Goal: Task Accomplishment & Management: Use online tool/utility

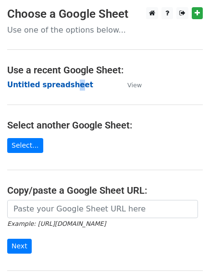
click at [68, 81] on strong "Untitled spreadsheet" at bounding box center [50, 85] width 86 height 9
click at [38, 87] on strong "Untitled spreadsheet" at bounding box center [50, 85] width 86 height 9
click at [51, 113] on main "Choose a Google Sheet Use one of the options below... Use a recent Google Sheet…" at bounding box center [105, 156] width 210 height 298
click at [87, 93] on main "Choose a Google Sheet Use one of the options below... Use a recent Google Sheet…" at bounding box center [105, 156] width 210 height 298
click at [83, 95] on main "Choose a Google Sheet Use one of the options below... Use a recent Google Sheet…" at bounding box center [105, 156] width 210 height 298
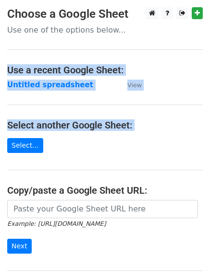
drag, startPoint x: 31, startPoint y: 135, endPoint x: 114, endPoint y: 18, distance: 144.0
click at [111, 24] on main "Choose a Google Sheet Use one of the options below... Use a recent Google Sheet…" at bounding box center [105, 156] width 210 height 298
click at [164, 102] on main "Choose a Google Sheet Use one of the options below... Use a recent Google Sheet…" at bounding box center [105, 156] width 210 height 298
click at [156, 123] on h4 "Select another Google Sheet:" at bounding box center [104, 126] width 195 height 12
click at [142, 110] on main "Choose a Google Sheet Use one of the options below... Use a recent Google Sheet…" at bounding box center [105, 156] width 210 height 298
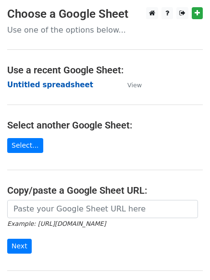
click at [61, 88] on strong "Untitled spreadsheet" at bounding box center [50, 85] width 86 height 9
click at [88, 86] on td "Untitled spreadsheet" at bounding box center [62, 85] width 110 height 11
click at [60, 85] on strong "Untitled spreadsheet" at bounding box center [50, 85] width 86 height 9
click at [64, 85] on strong "Untitled spreadsheet" at bounding box center [50, 85] width 86 height 9
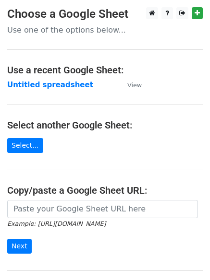
click at [99, 83] on td "Untitled spreadsheet" at bounding box center [62, 85] width 110 height 11
click at [53, 85] on strong "Untitled spreadsheet" at bounding box center [50, 85] width 86 height 9
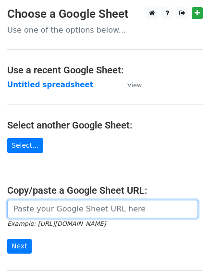
click at [83, 208] on input "url" at bounding box center [102, 209] width 191 height 18
type input "https://docs.google.com/spreadsheets/d/1sArkuq5AGNR6t6JubeBhpMPtGY4Bo2UIfXAPoQh…"
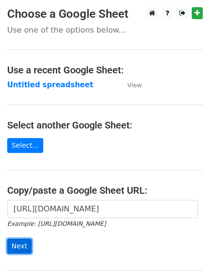
click at [15, 245] on input "Next" at bounding box center [19, 246] width 24 height 15
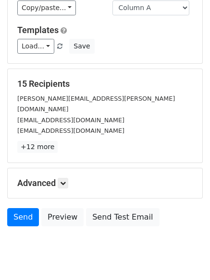
scroll to position [93, 0]
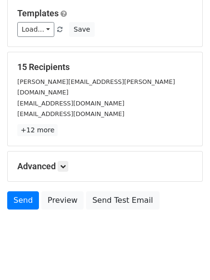
click at [62, 161] on h5 "Advanced" at bounding box center [104, 166] width 175 height 11
click at [65, 164] on icon at bounding box center [63, 167] width 6 height 6
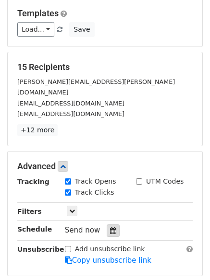
click at [110, 228] on icon at bounding box center [113, 231] width 6 height 7
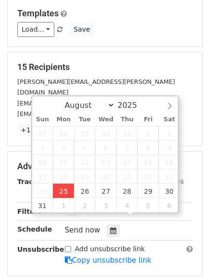
type input "2025-08-25 12:00"
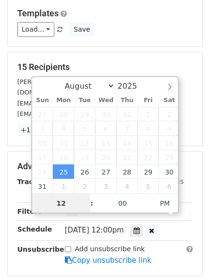
scroll to position [0, 0]
type input "4"
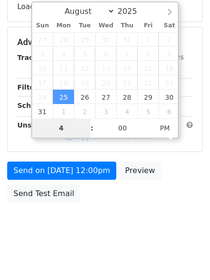
scroll to position [171, 0]
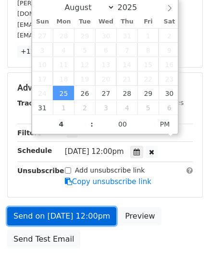
type input "2025-08-25 16:00"
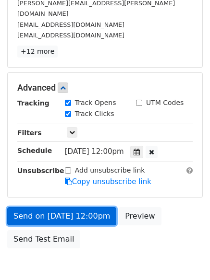
click at [69, 207] on link "Send on Aug 25 at 12:00pm" at bounding box center [61, 216] width 109 height 18
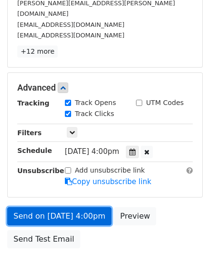
click at [79, 207] on link "Send on Aug 25 at 4:00pm" at bounding box center [59, 216] width 104 height 18
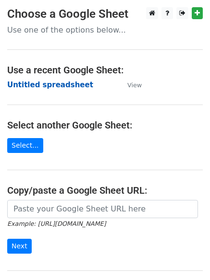
click at [44, 83] on strong "Untitled spreadsheet" at bounding box center [50, 85] width 86 height 9
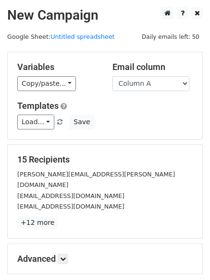
click at [170, 92] on div "Variables Copy/paste... {{Column A}} {{Column B}} {{Column C}} Email column Col…" at bounding box center [105, 95] width 195 height 87
click at [170, 81] on select "Column A Column B Column C" at bounding box center [150, 83] width 77 height 15
select select "Column B"
click at [112, 76] on select "Column A Column B Column C" at bounding box center [150, 83] width 77 height 15
click at [62, 256] on icon at bounding box center [63, 259] width 6 height 6
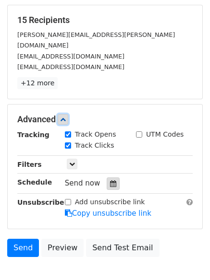
scroll to position [144, 0]
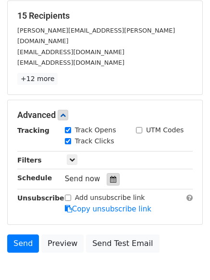
click at [110, 176] on icon at bounding box center [113, 179] width 6 height 7
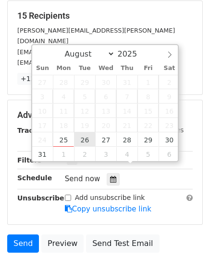
type input "2025-08-26 12:00"
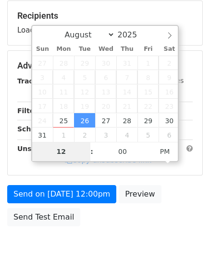
type input "5"
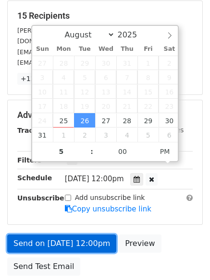
type input "2025-08-26 17:00"
click at [94, 237] on link "Send on Aug 26 at 12:00pm" at bounding box center [61, 244] width 109 height 18
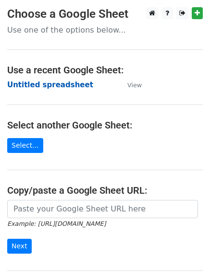
click at [59, 83] on strong "Untitled spreadsheet" at bounding box center [50, 85] width 86 height 9
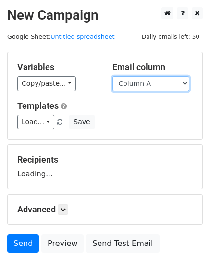
drag, startPoint x: 0, startPoint y: 0, endPoint x: 142, endPoint y: 83, distance: 164.2
click at [142, 83] on select "Column A Column B Column C" at bounding box center [150, 83] width 77 height 15
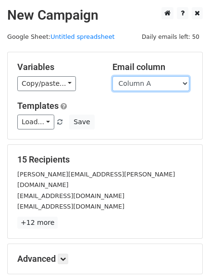
click at [148, 85] on select "Column A Column B Column C" at bounding box center [150, 83] width 77 height 15
select select "Column C"
click at [112, 76] on select "Column A Column B Column C" at bounding box center [150, 83] width 77 height 15
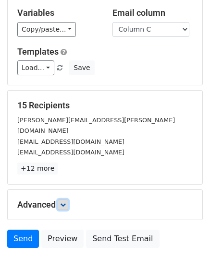
click at [66, 202] on icon at bounding box center [63, 205] width 6 height 6
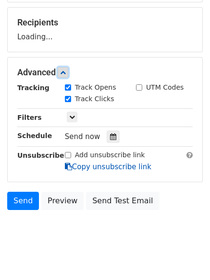
scroll to position [141, 0]
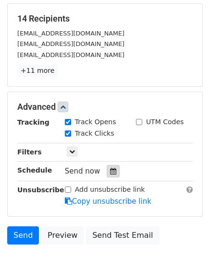
click at [111, 169] on icon at bounding box center [113, 171] width 6 height 7
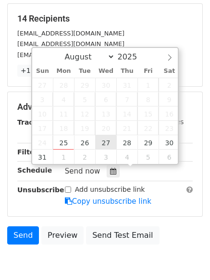
type input "2025-08-27 12:00"
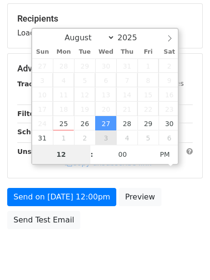
type input "6"
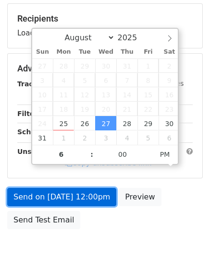
type input "2025-08-27 18:00"
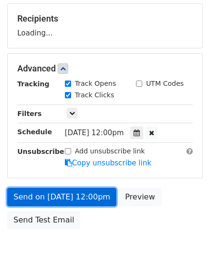
click at [104, 201] on link "Send on Aug 27 at 12:00pm" at bounding box center [61, 197] width 109 height 18
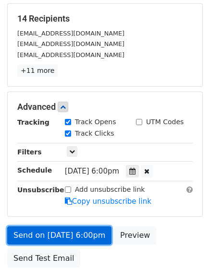
click at [91, 231] on link "Send on Aug 27 at 6:00pm" at bounding box center [59, 236] width 104 height 18
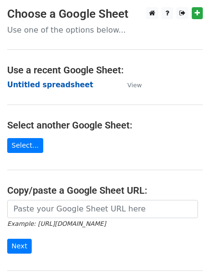
click at [37, 88] on strong "Untitled spreadsheet" at bounding box center [50, 85] width 86 height 9
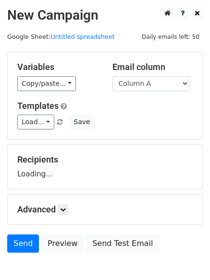
scroll to position [54, 0]
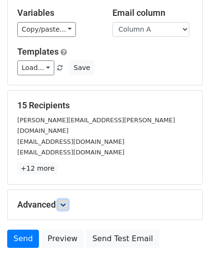
click at [63, 202] on icon at bounding box center [63, 205] width 6 height 6
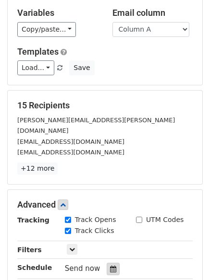
click at [109, 263] on div at bounding box center [113, 269] width 13 height 12
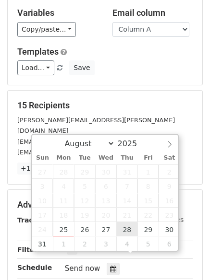
type input "2025-08-28 12:00"
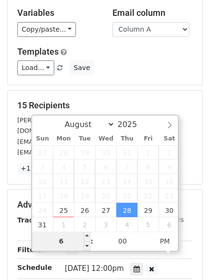
click at [69, 244] on input "6" at bounding box center [61, 241] width 59 height 19
type input "7"
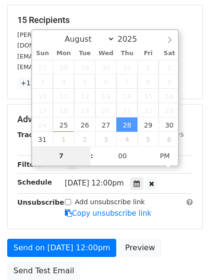
scroll to position [150, 0]
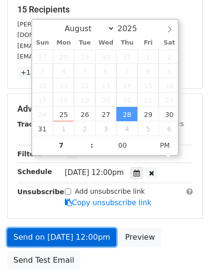
type input "2025-08-28 19:00"
click at [73, 229] on link "Send on Aug 28 at 12:00pm" at bounding box center [61, 238] width 109 height 18
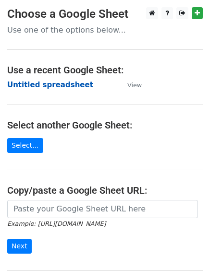
click at [47, 85] on strong "Untitled spreadsheet" at bounding box center [50, 85] width 86 height 9
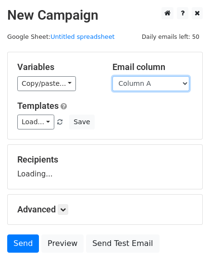
click at [155, 80] on select "Column A Column B Column C" at bounding box center [150, 83] width 77 height 15
click at [150, 109] on h5 "Templates" at bounding box center [104, 106] width 175 height 11
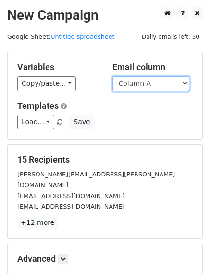
click at [175, 86] on select "Column A Column B Column C" at bounding box center [150, 83] width 77 height 15
select select "Column B"
click at [112, 76] on select "Column A Column B Column C" at bounding box center [150, 83] width 77 height 15
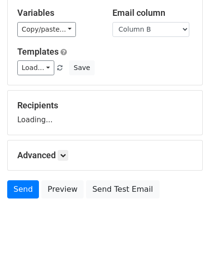
scroll to position [93, 0]
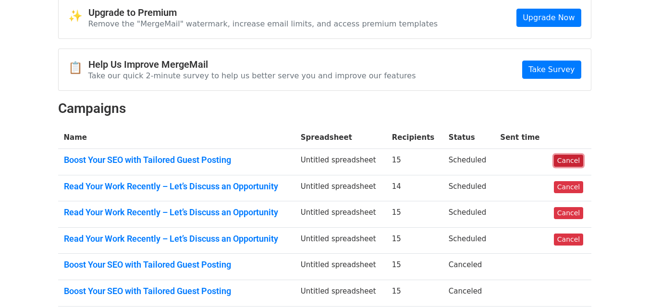
click at [574, 165] on link "Cancel" at bounding box center [568, 161] width 29 height 12
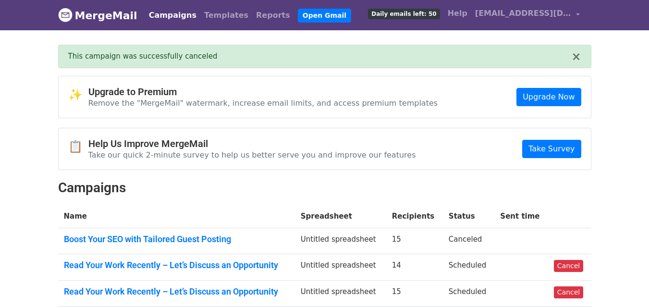
scroll to position [48, 0]
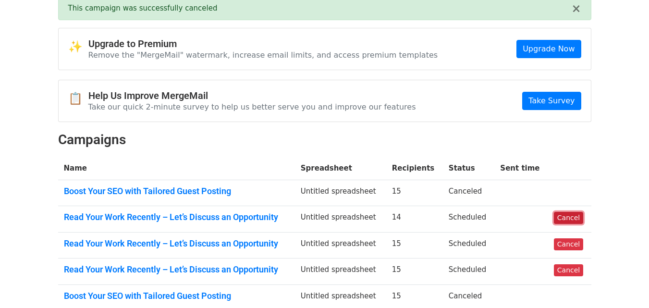
click at [571, 220] on link "Cancel" at bounding box center [568, 218] width 29 height 12
click at [572, 246] on link "Cancel" at bounding box center [568, 244] width 29 height 12
click at [568, 275] on link "Cancel" at bounding box center [568, 270] width 29 height 12
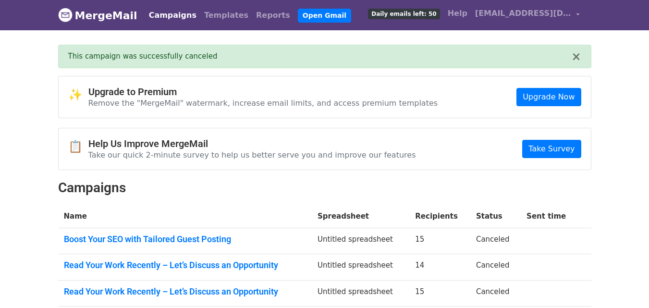
click at [614, 181] on body "MergeMail Campaigns Templates Reports Open Gmail Daily emails left: 50 Help [EM…" at bounding box center [324, 276] width 649 height 553
